Goal: Transaction & Acquisition: Purchase product/service

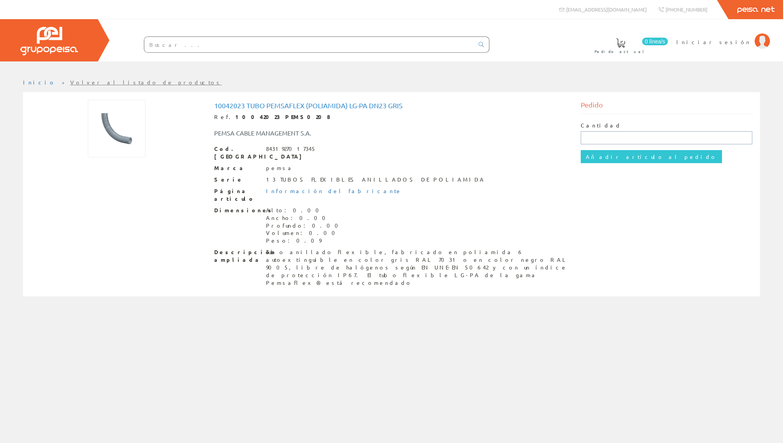
click at [603, 135] on input "text" at bounding box center [666, 137] width 172 height 13
type input "600"
click at [616, 156] on input "Añadir artículo al pedido" at bounding box center [650, 156] width 141 height 13
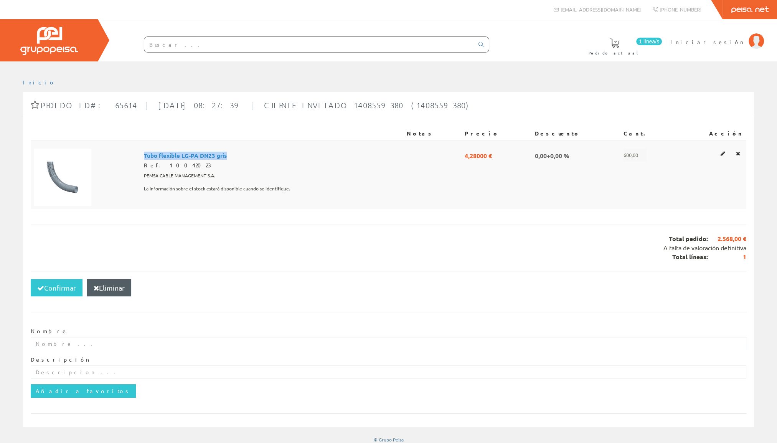
drag, startPoint x: 242, startPoint y: 154, endPoint x: 148, endPoint y: 157, distance: 94.4
click at [148, 157] on tr "Tubo flexible LG-PA DN23 gris Ref. 10042023 PEMSA CABLE MANAGEMENT S.A. La info…" at bounding box center [388, 174] width 715 height 69
copy tr "Tubo flexible LG-PA DN23 gris"
click at [181, 44] on input "text" at bounding box center [309, 44] width 330 height 15
paste input "Tubo flexible LG-PA DN23 gris"
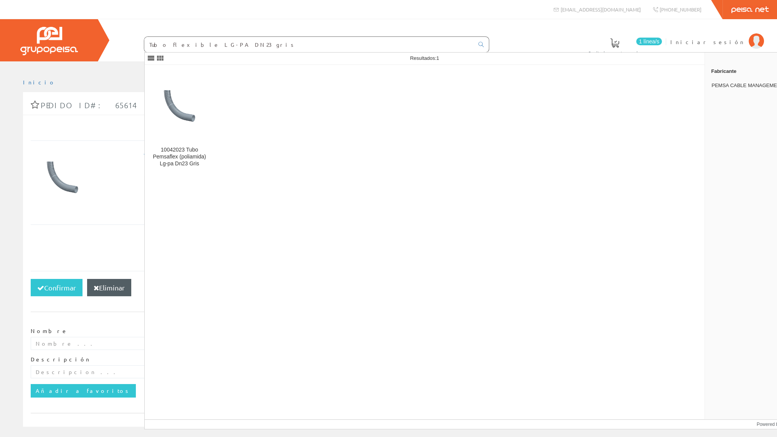
drag, startPoint x: 242, startPoint y: 46, endPoint x: 214, endPoint y: 55, distance: 29.2
click at [214, 55] on body at bounding box center [388, 218] width 777 height 437
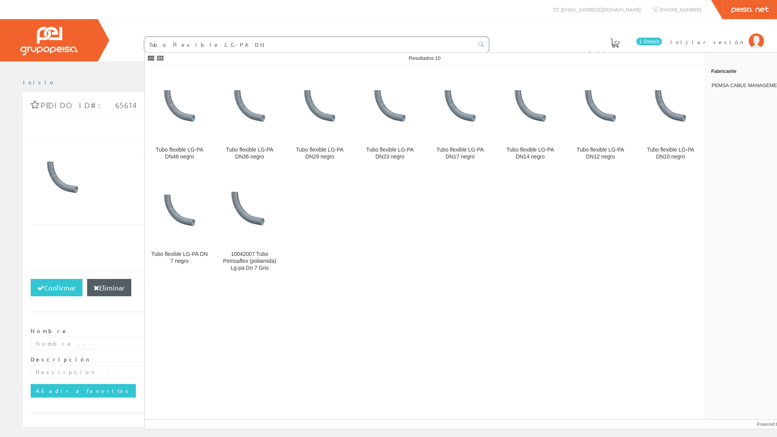
type input "Tubo flexible LG-PA DN"
click at [330, 147] on div "Tubo flexible LG-PA DN29 negro" at bounding box center [320, 154] width 58 height 14
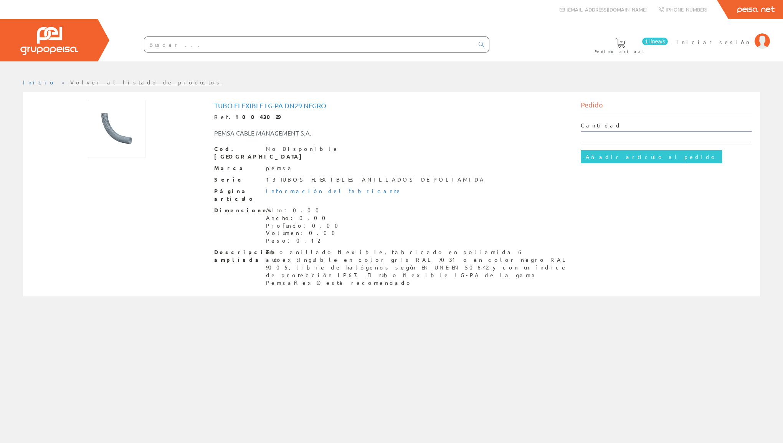
click at [645, 140] on input "text" at bounding box center [666, 137] width 172 height 13
type input "1000"
click at [630, 151] on input "Añadir artículo al pedido" at bounding box center [650, 156] width 141 height 13
click at [611, 136] on input "1000" at bounding box center [666, 137] width 172 height 13
type input "10"
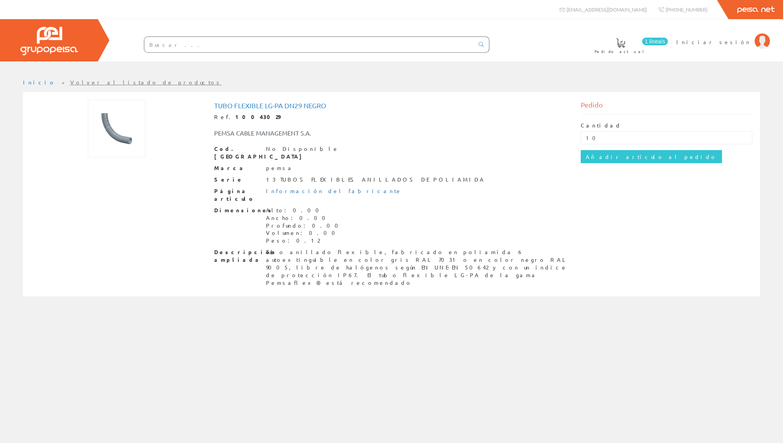
click at [589, 163] on div "Cantidad 10 Añadir artículo al pedido" at bounding box center [666, 142] width 172 height 57
click at [589, 160] on input "Añadir artículo al pedido" at bounding box center [650, 156] width 141 height 13
click at [669, 36] on link "1 línea/s Pedido actual" at bounding box center [628, 45] width 83 height 26
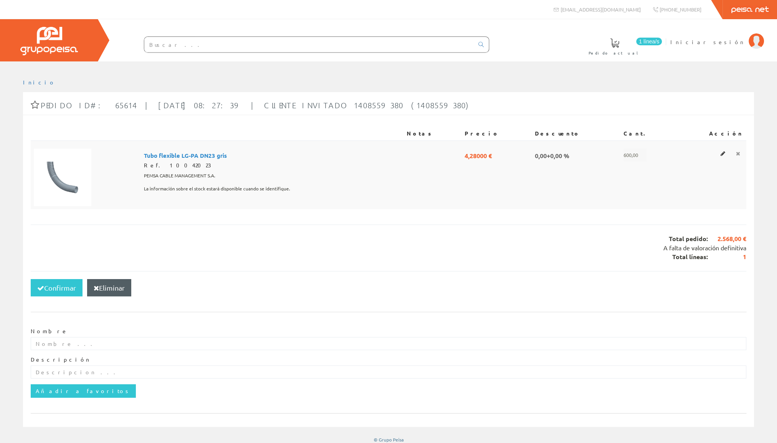
click at [739, 155] on icon at bounding box center [738, 153] width 4 height 5
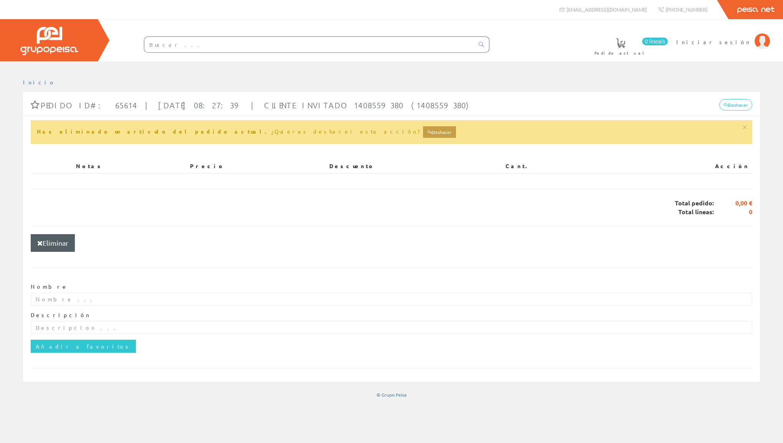
click at [195, 43] on input "text" at bounding box center [309, 44] width 330 height 15
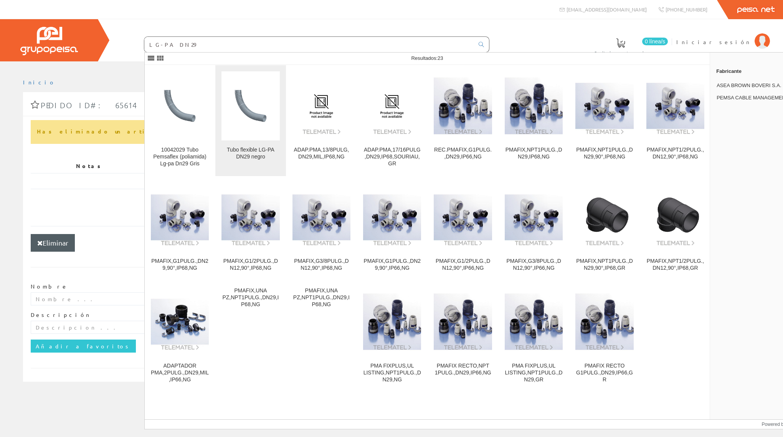
type input "LG-PA DN29"
click at [259, 136] on figure at bounding box center [250, 105] width 58 height 69
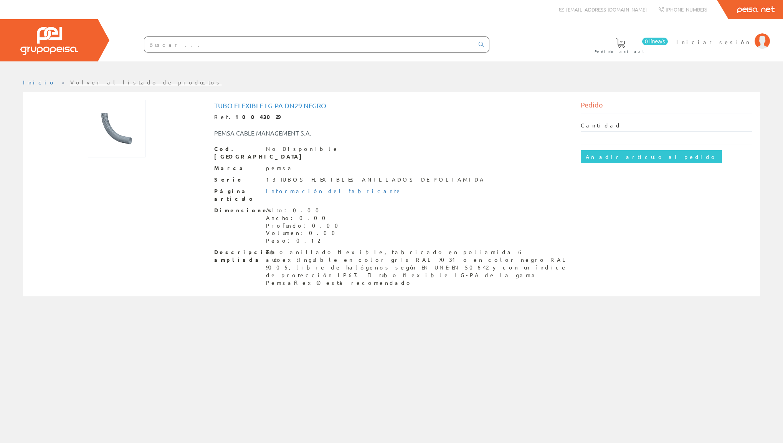
click at [643, 130] on div "Cantidad" at bounding box center [666, 133] width 172 height 23
click at [641, 135] on input "text" at bounding box center [666, 137] width 172 height 13
type input "600"
click at [589, 159] on input "Añadir artículo al pedido" at bounding box center [650, 156] width 141 height 13
click at [585, 109] on div "Pedido" at bounding box center [666, 107] width 172 height 14
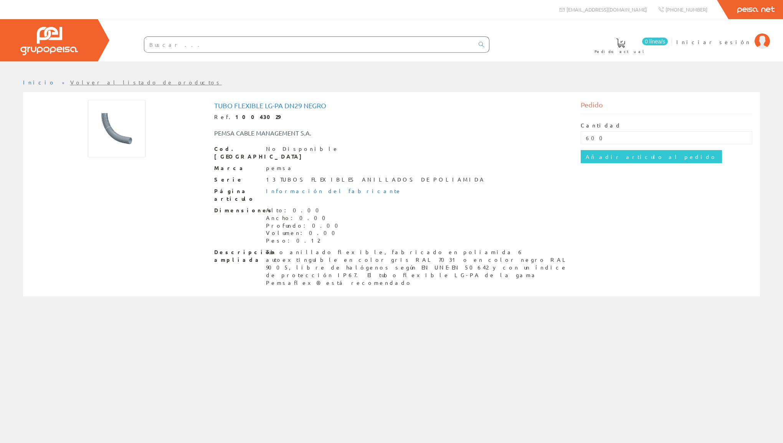
click at [585, 114] on div "Cantidad 600 Añadir artículo al pedido" at bounding box center [666, 142] width 172 height 57
click at [350, 228] on div "Dimensiones Alto: 0.00 Ancho: 0.00 Profundo: 0.00 Volumen: 0.00 Peso: 0.12" at bounding box center [391, 225] width 355 height 38
click at [344, 248] on div "Tubo anillado flexible, fabricado en poliamida 6 autoextinguible en color gris …" at bounding box center [417, 267] width 303 height 38
click at [605, 100] on div "Pedido" at bounding box center [666, 107] width 172 height 14
drag, startPoint x: 582, startPoint y: 140, endPoint x: 542, endPoint y: 140, distance: 40.3
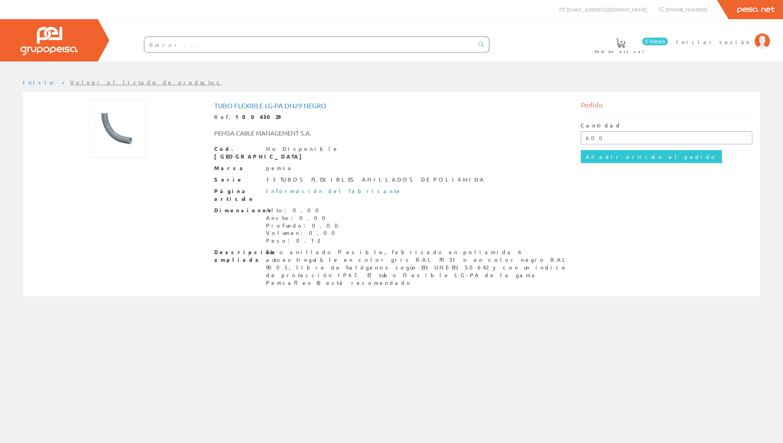
click at [542, 140] on div "Tubo flexible LG-PA DN29 negro Ref. 10043029 PEMSA CABLE MANAGEMENT S.A. Cod. B…" at bounding box center [391, 195] width 733 height 191
type input "1000"
click at [590, 152] on input "Añadir artículo al pedido" at bounding box center [650, 156] width 141 height 13
click at [625, 157] on input "Añadir artículo al pedido" at bounding box center [650, 156] width 141 height 13
click at [601, 136] on input "text" at bounding box center [666, 137] width 172 height 13
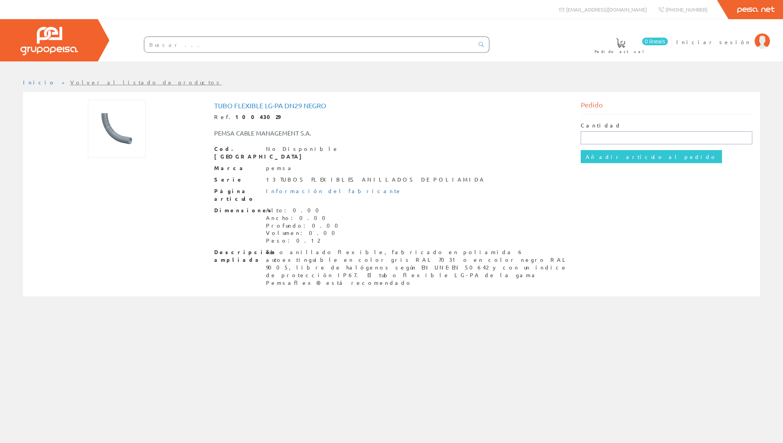
type input "800"
click at [589, 158] on input "Añadir artículo al pedido" at bounding box center [650, 156] width 141 height 13
